Goal: Task Accomplishment & Management: Use online tool/utility

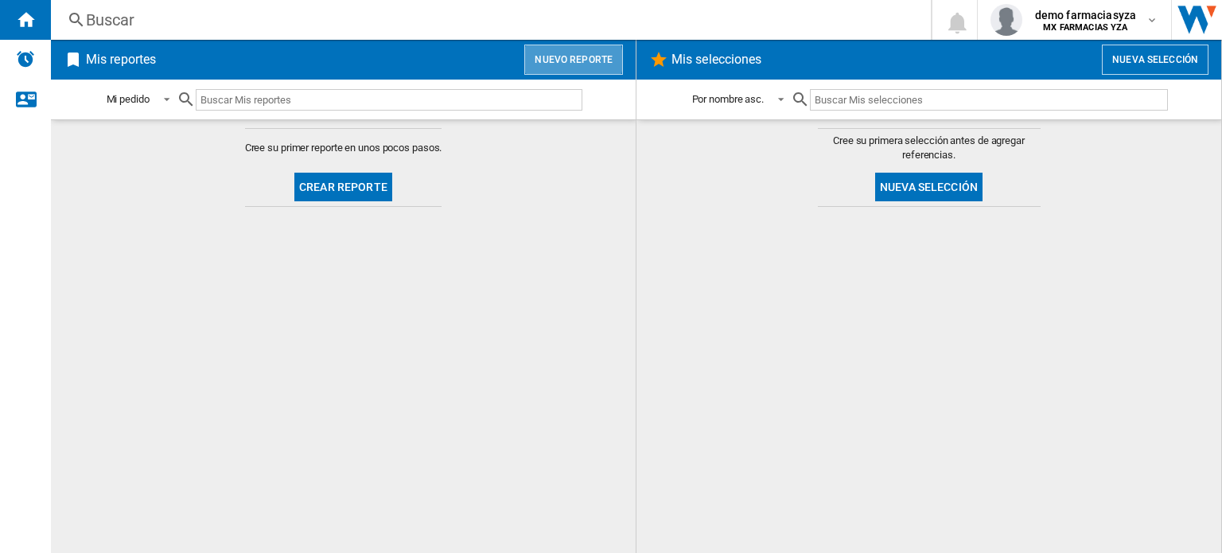
click at [555, 60] on button "Nuevo reporte" at bounding box center [573, 60] width 99 height 30
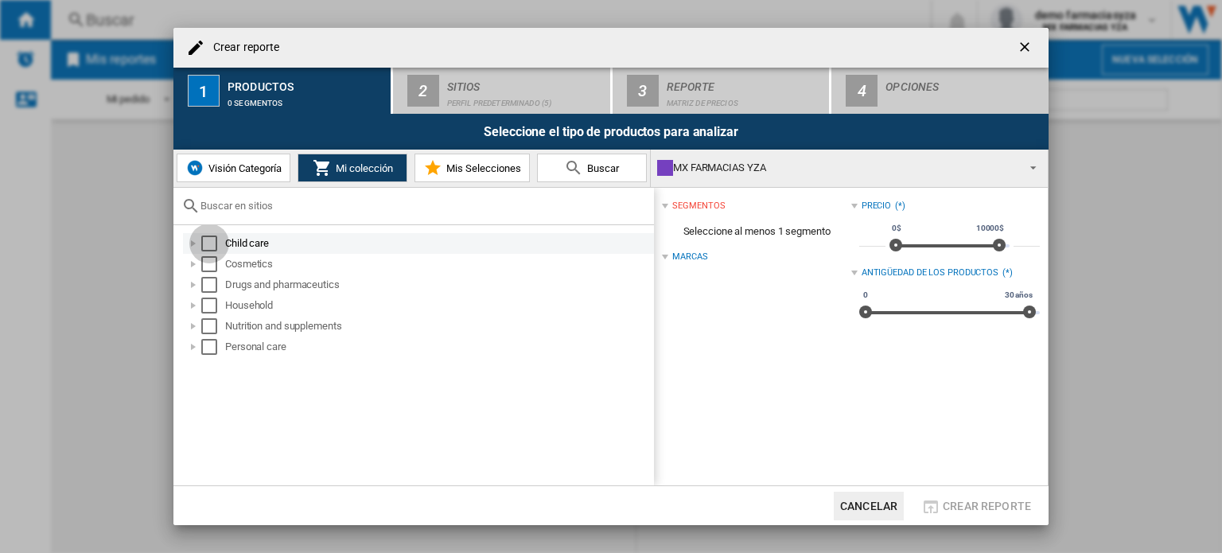
click at [206, 243] on div "Select" at bounding box center [209, 243] width 16 height 16
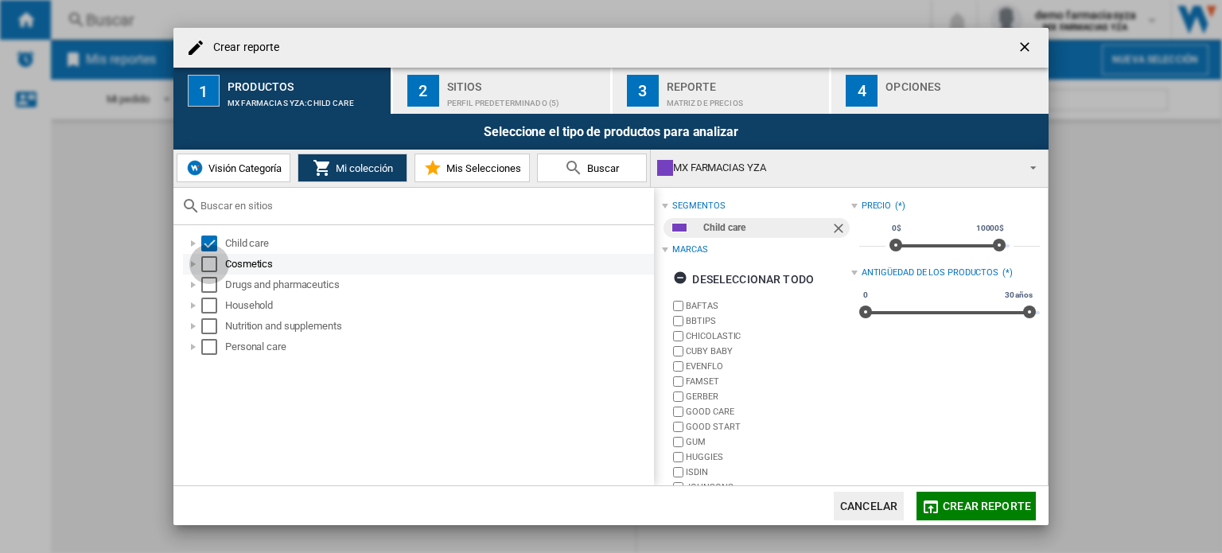
click at [205, 260] on div "Select" at bounding box center [209, 264] width 16 height 16
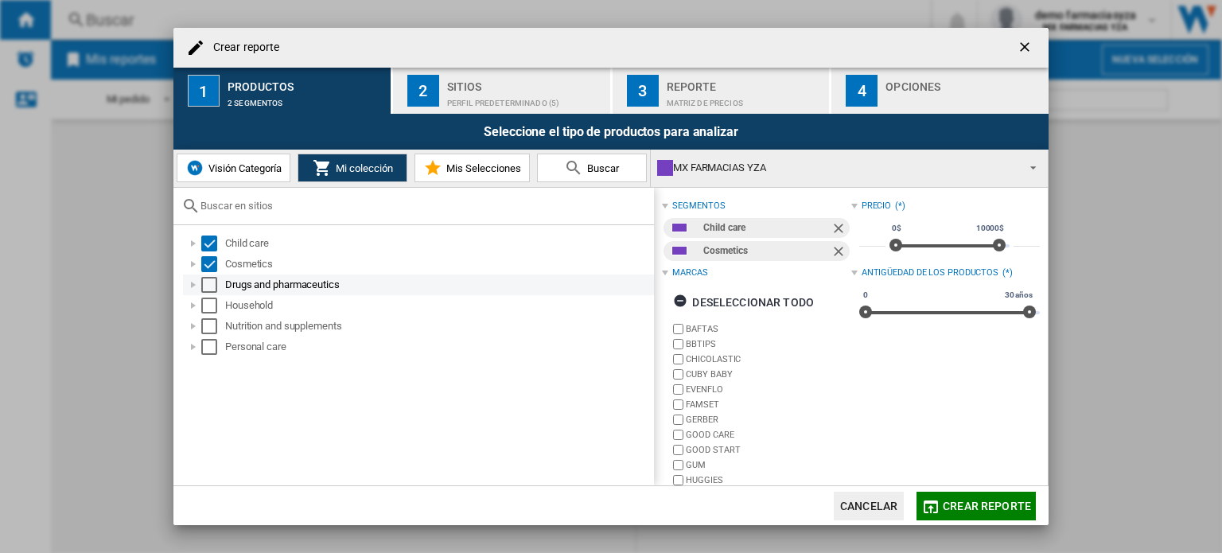
click at [215, 289] on div "Select" at bounding box center [209, 285] width 16 height 16
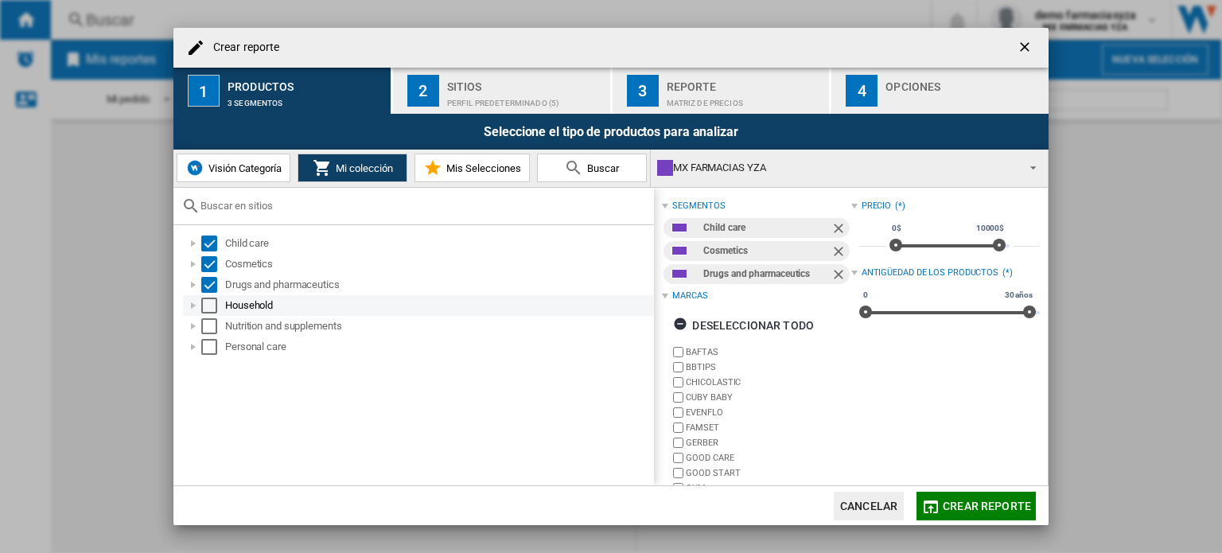
click at [216, 310] on div "Select" at bounding box center [209, 306] width 16 height 16
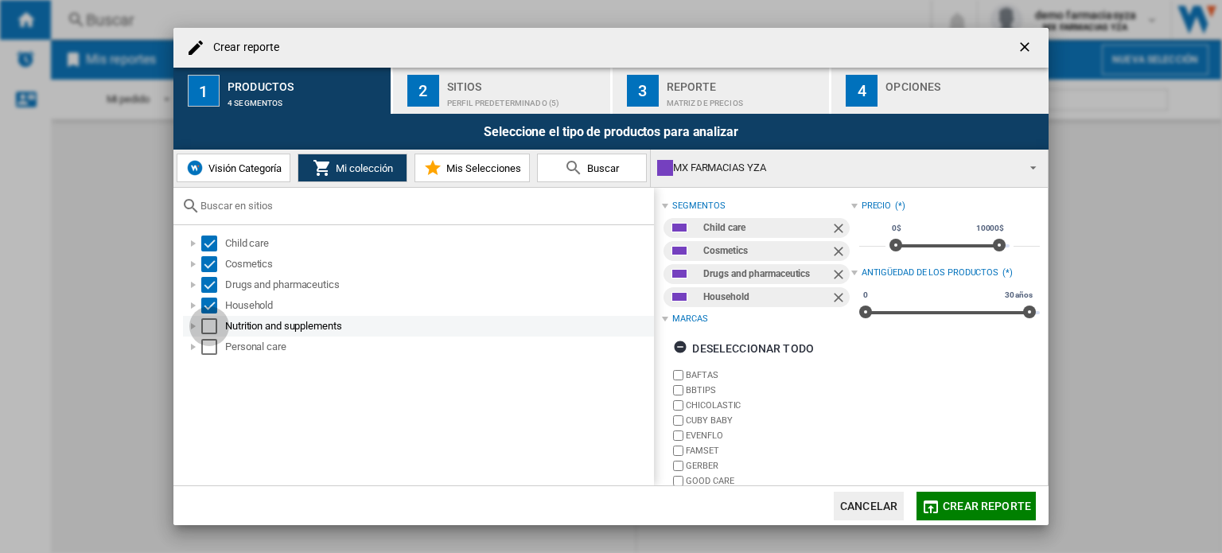
click at [203, 326] on div "Select" at bounding box center [209, 326] width 16 height 16
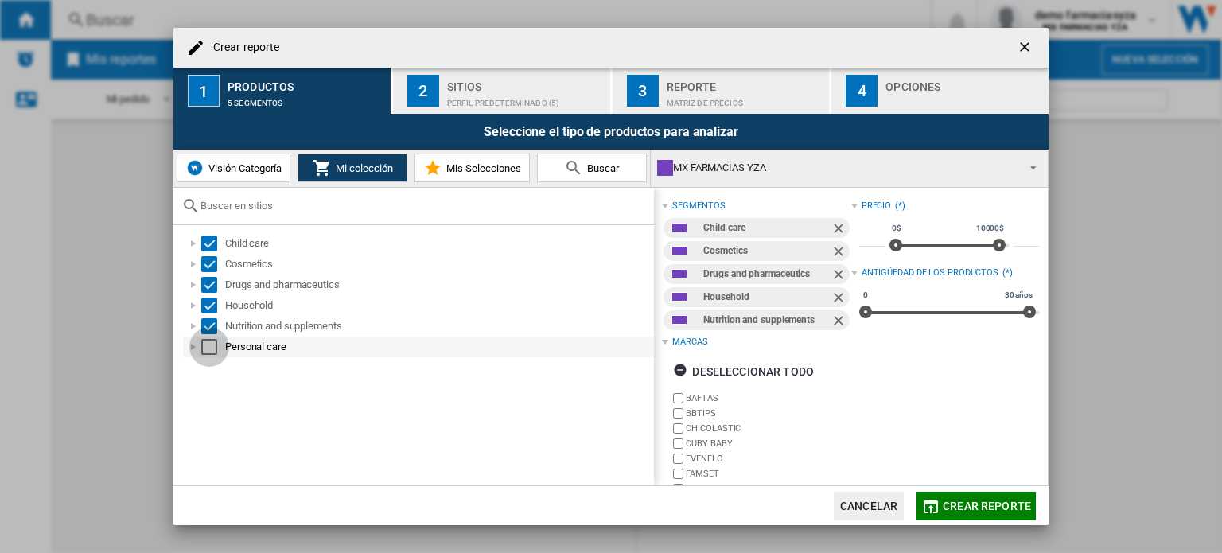
click at [208, 346] on div "Select" at bounding box center [209, 347] width 16 height 16
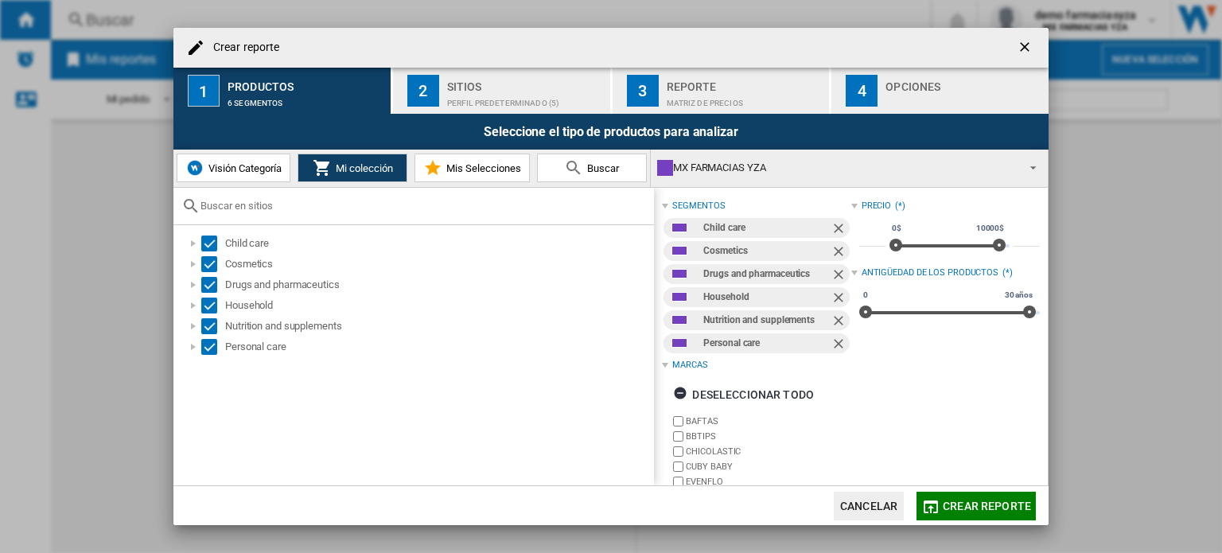
click at [589, 107] on div "Perfil predeterminado (5)" at bounding box center [525, 99] width 157 height 17
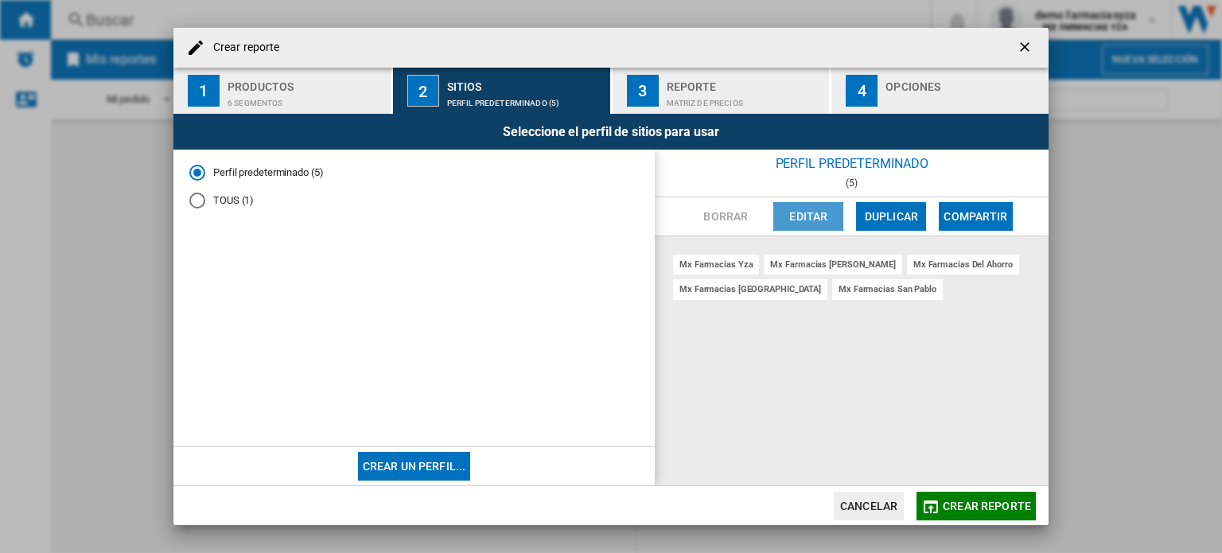
click at [827, 224] on button "Editar" at bounding box center [808, 216] width 70 height 29
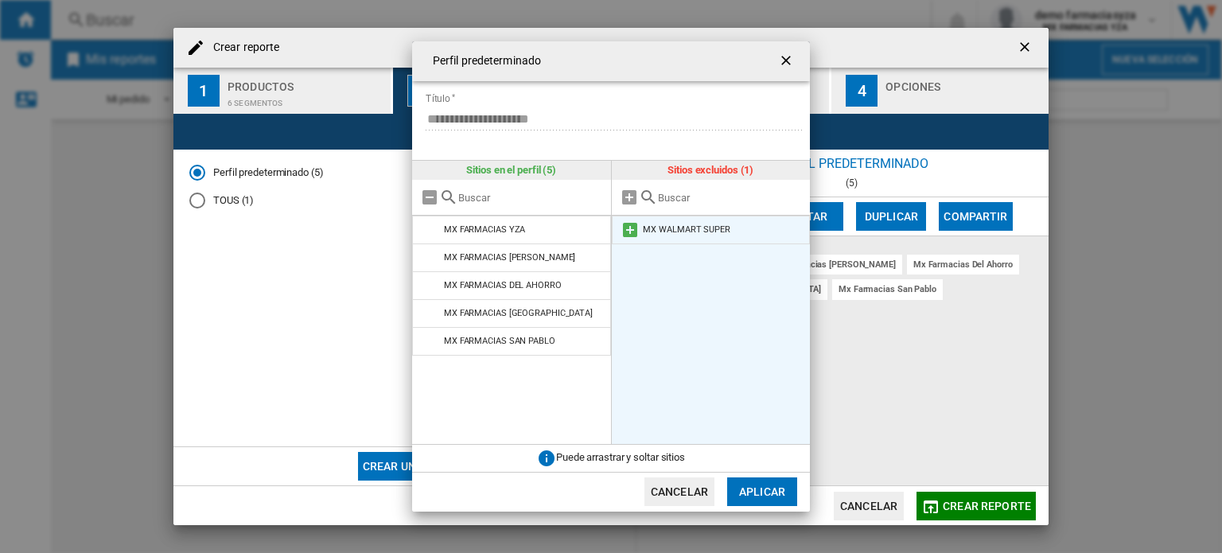
click at [623, 228] on md-icon at bounding box center [630, 229] width 19 height 19
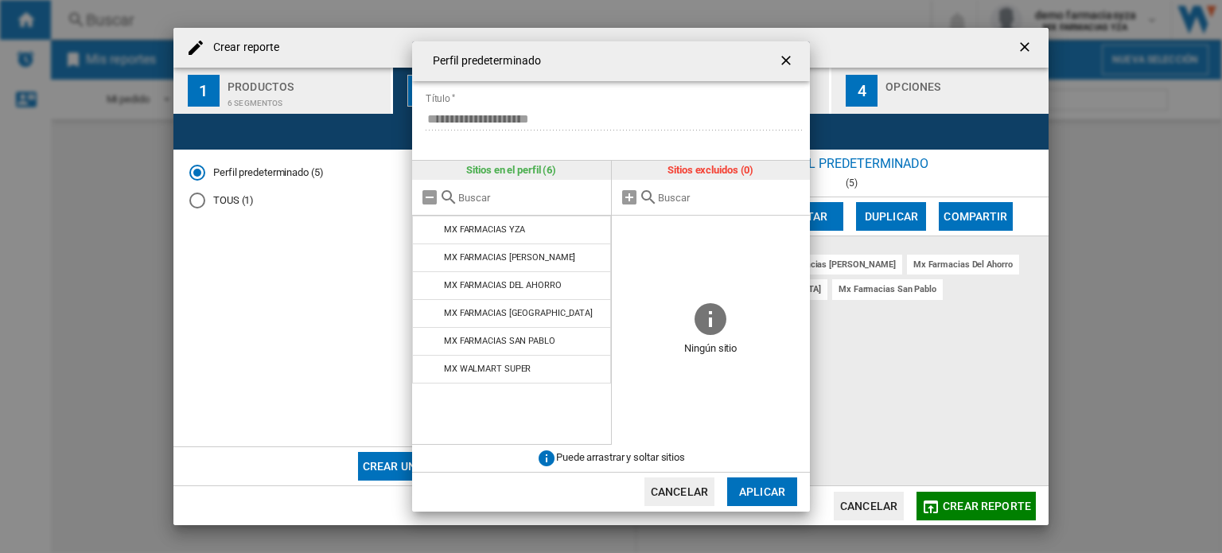
click at [745, 496] on button "Aplicar" at bounding box center [762, 491] width 70 height 29
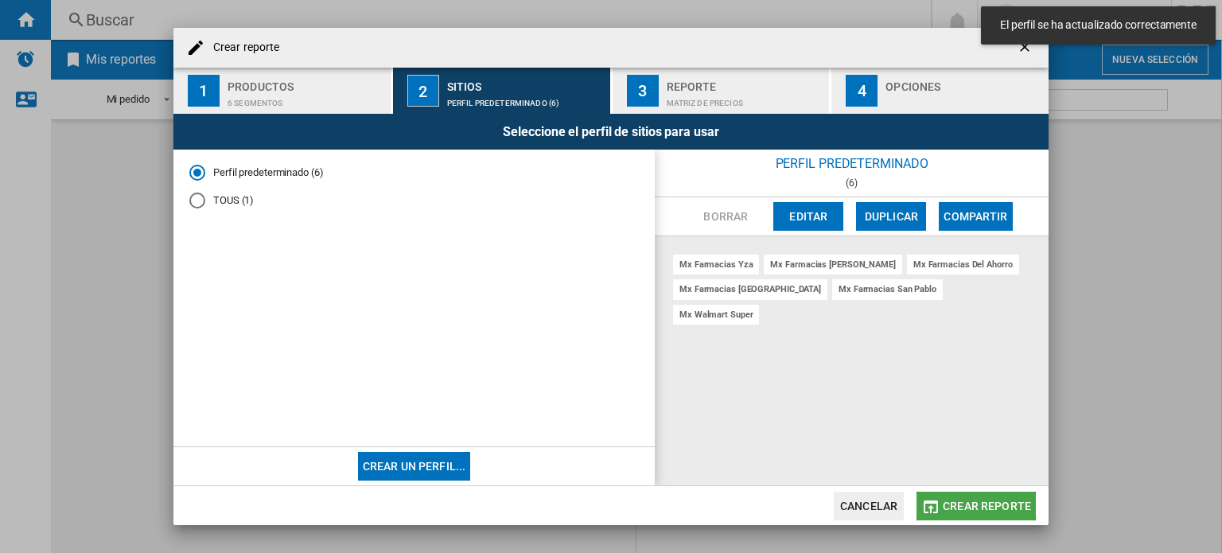
click at [958, 508] on span "Crear reporte" at bounding box center [987, 506] width 88 height 13
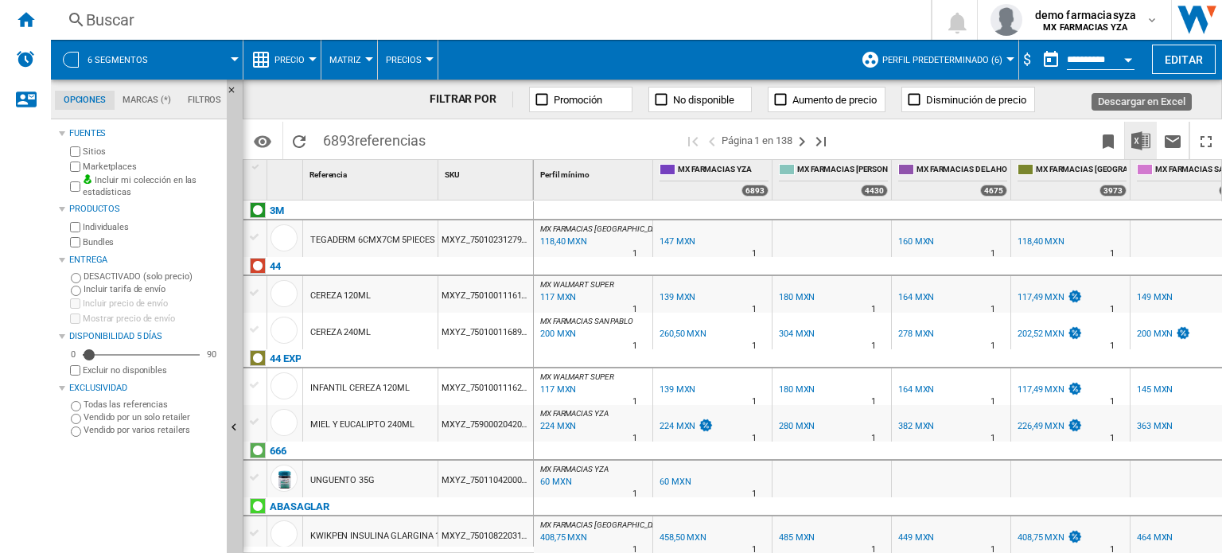
click at [1139, 142] on img "Descargar en Excel" at bounding box center [1140, 140] width 19 height 19
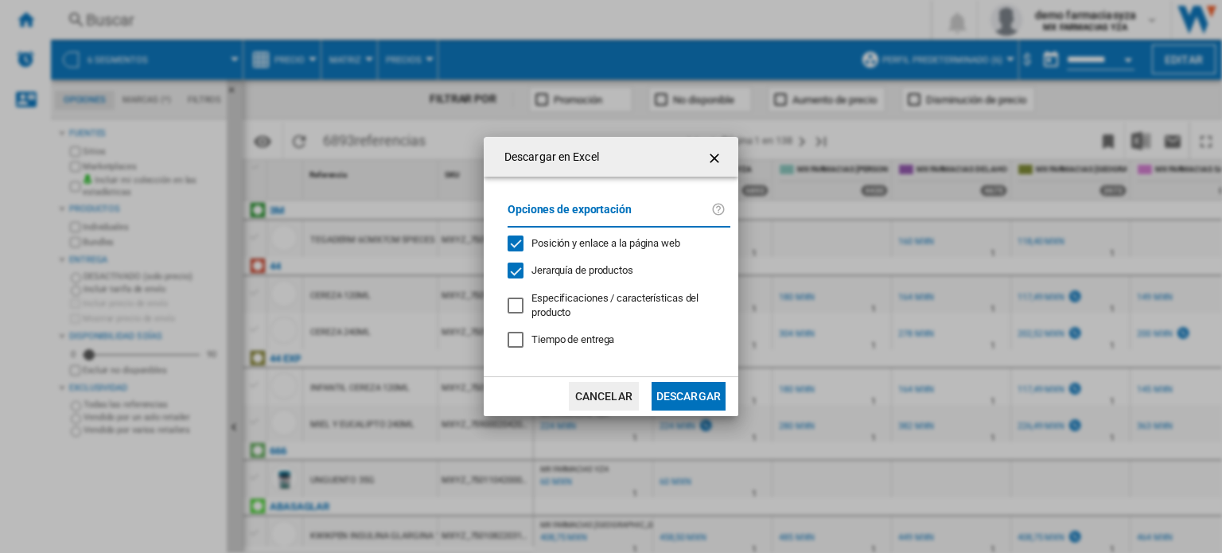
click at [682, 391] on button "Descargar" at bounding box center [689, 396] width 74 height 29
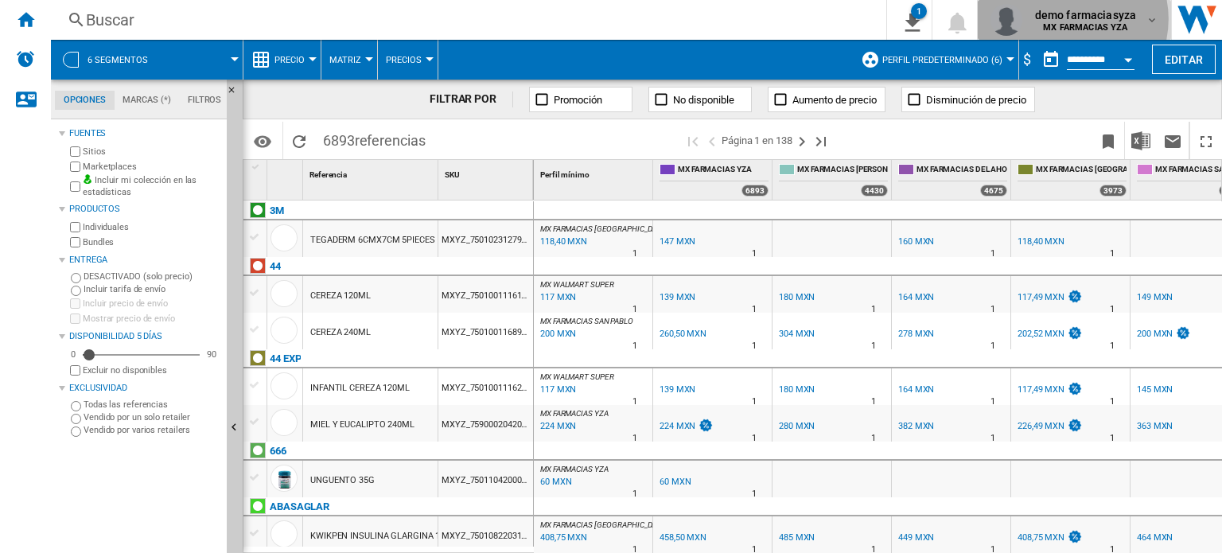
click at [1072, 19] on span "demo farmaciasyza" at bounding box center [1085, 15] width 101 height 16
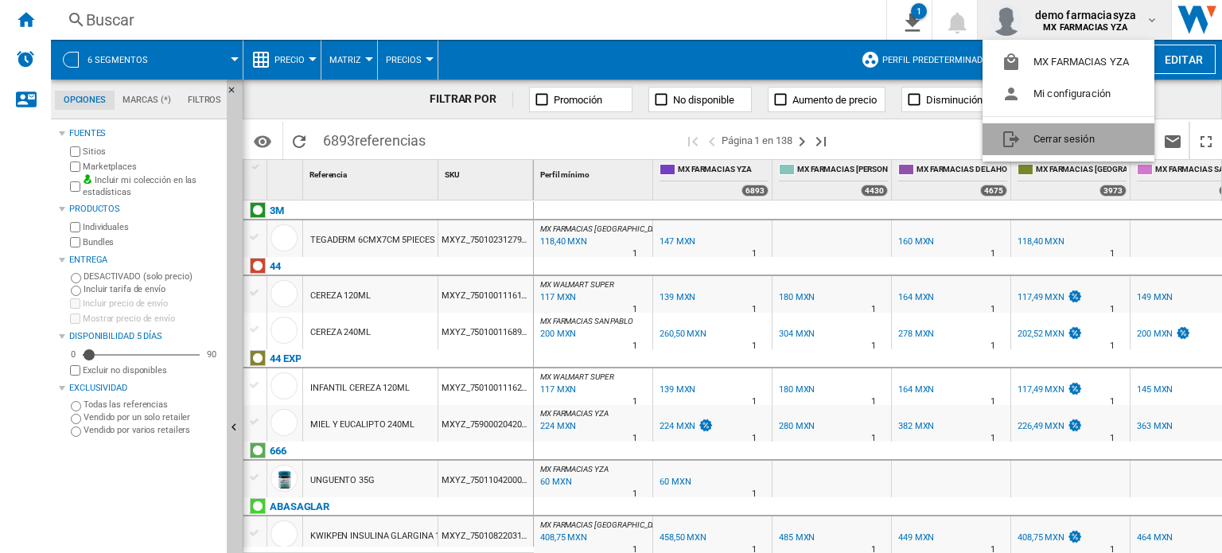
click at [1069, 142] on button "Cerrar sesión" at bounding box center [1069, 139] width 172 height 32
